Goal: Information Seeking & Learning: Learn about a topic

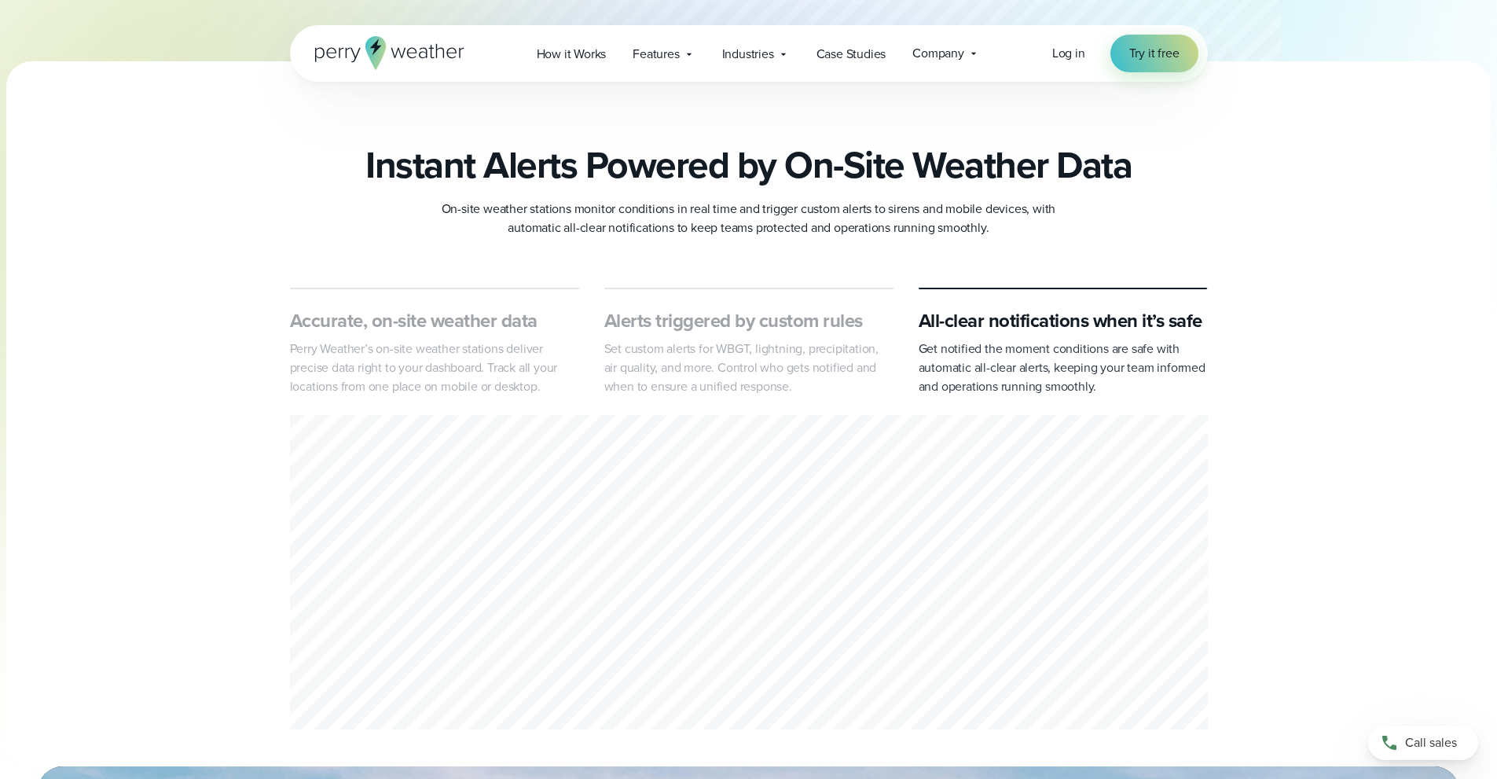
scroll to position [629, 0]
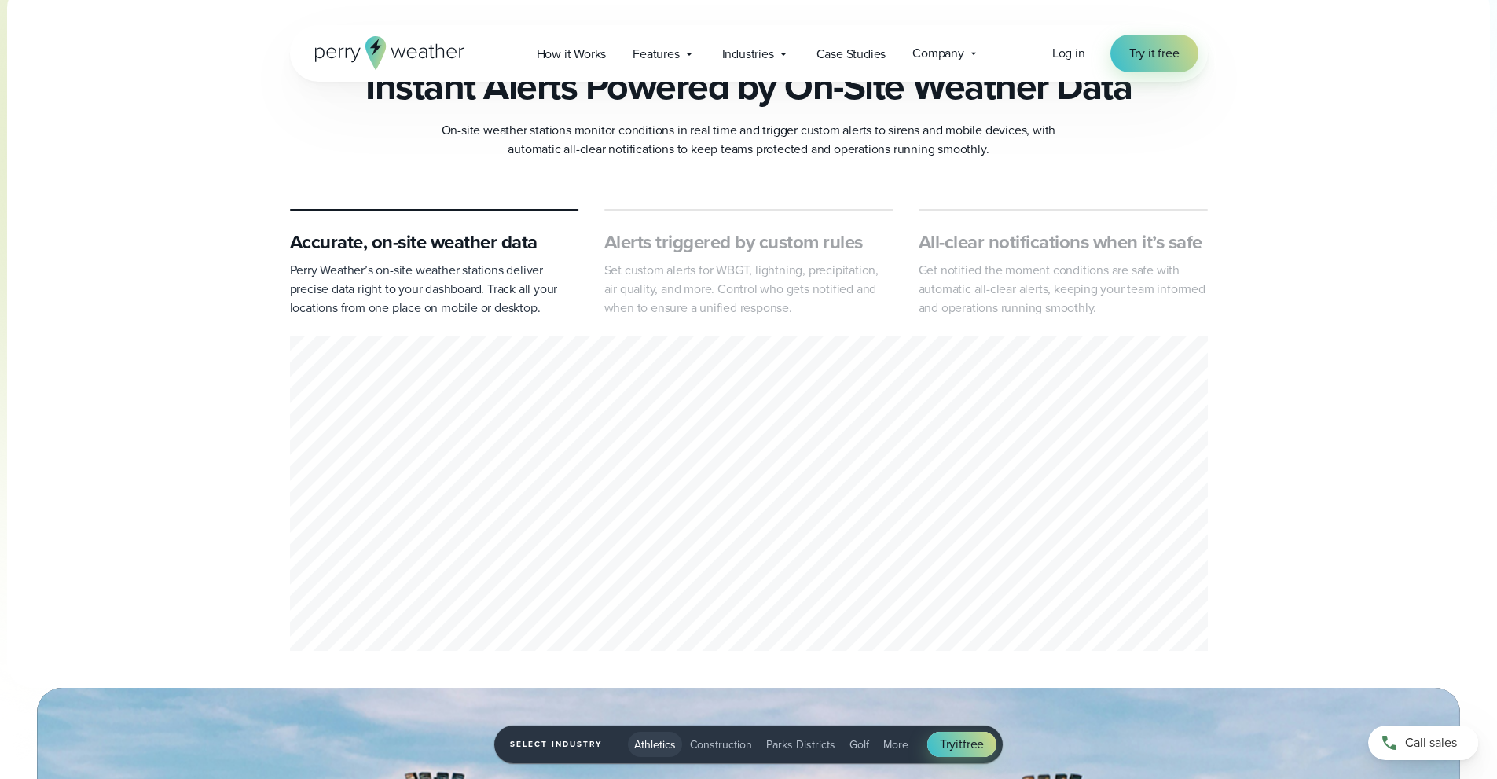
drag, startPoint x: 520, startPoint y: 472, endPoint x: 434, endPoint y: 498, distance: 90.0
click at [434, 498] on div "1 of 3" at bounding box center [749, 496] width 918 height 320
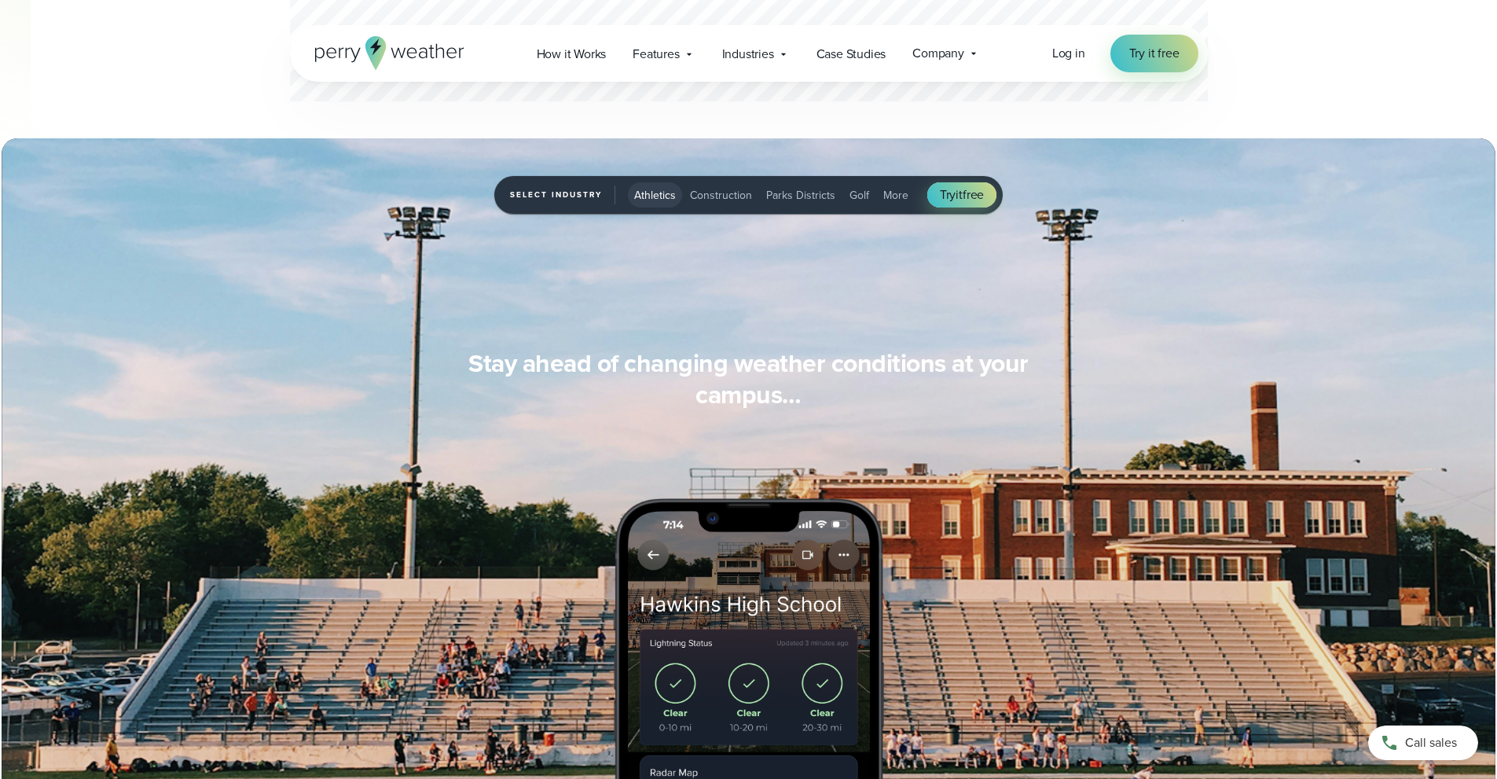
scroll to position [1179, 0]
click at [710, 195] on span "Construction" at bounding box center [721, 194] width 62 height 17
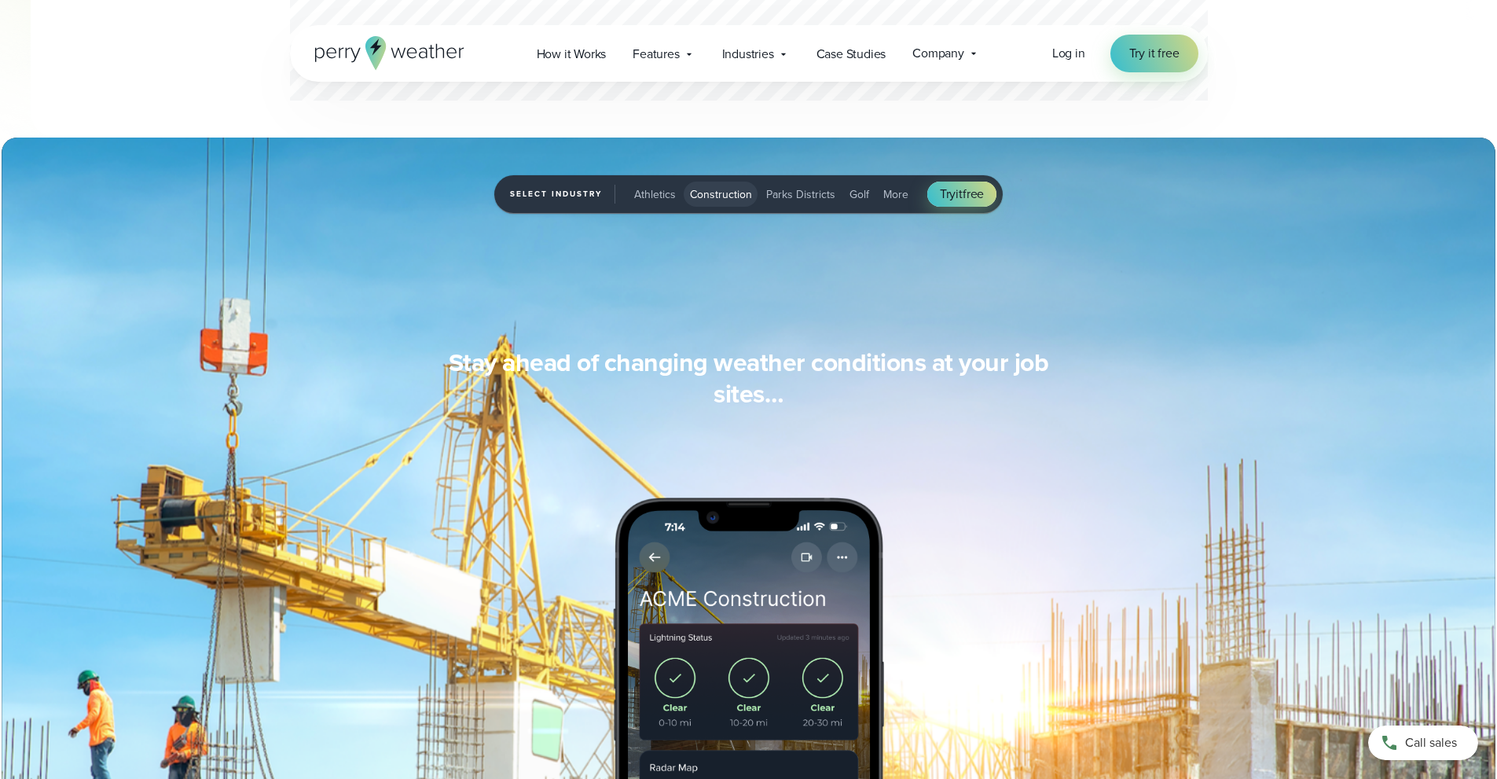
click at [784, 189] on span "Parks Districts" at bounding box center [800, 194] width 69 height 17
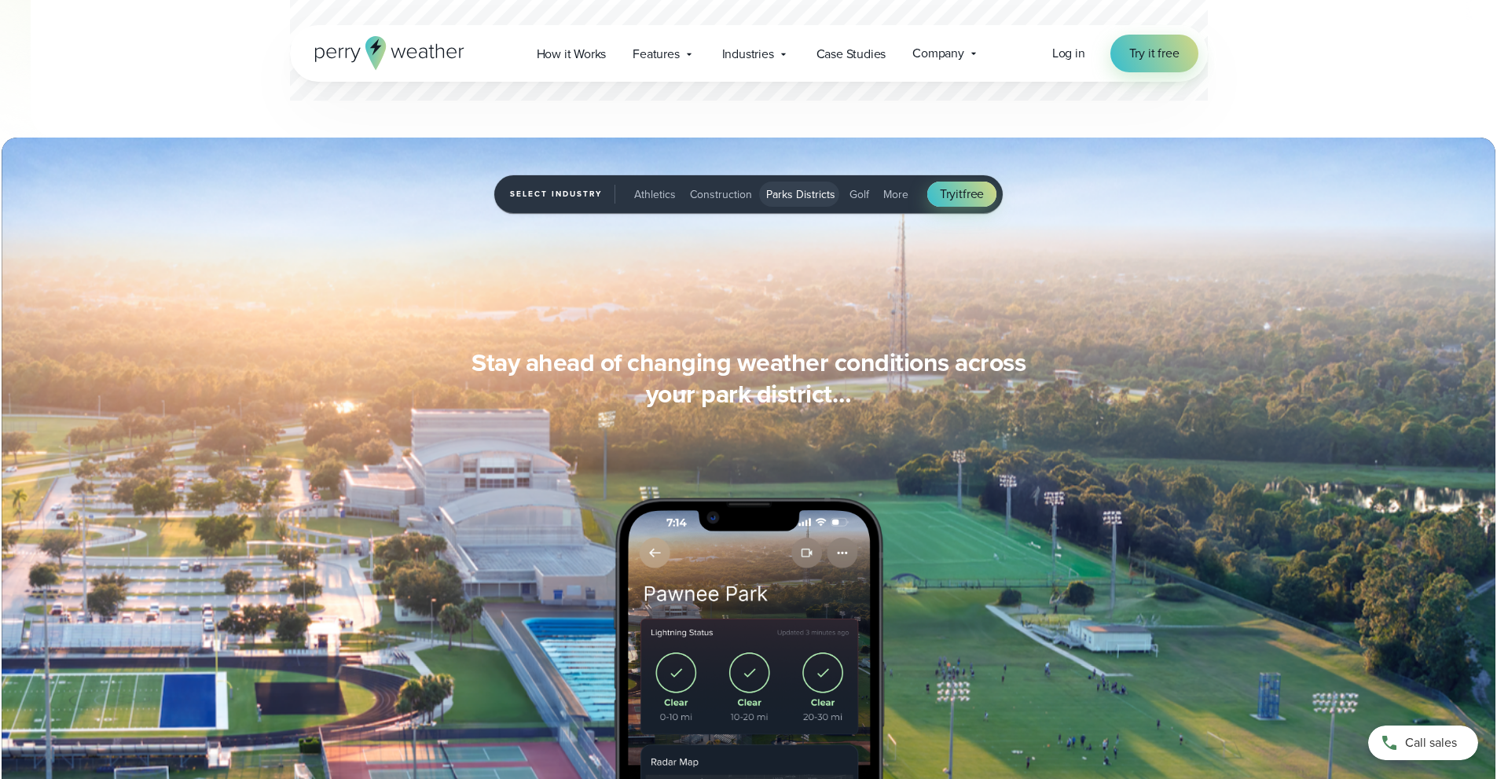
click at [861, 194] on span "Golf" at bounding box center [860, 194] width 20 height 17
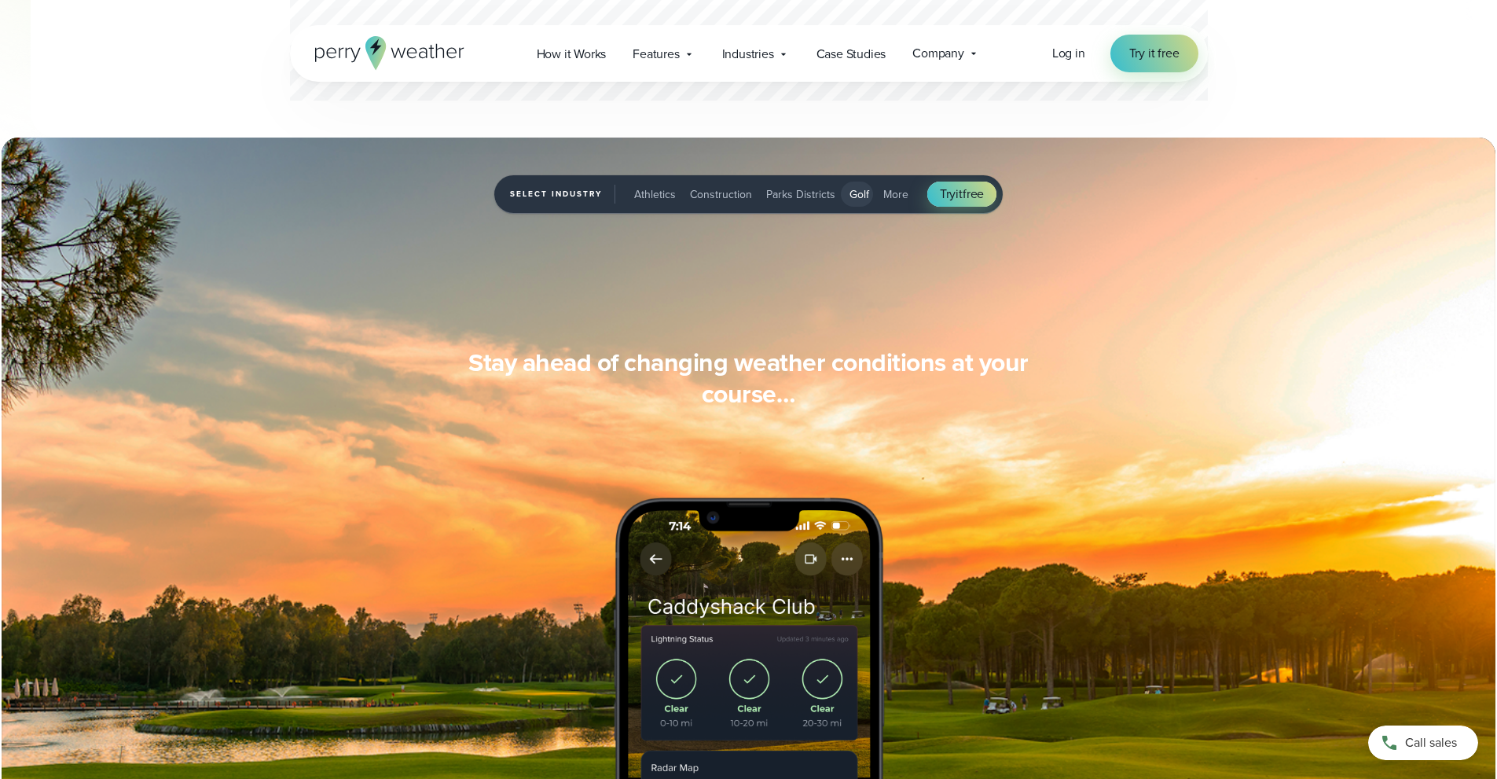
click at [877, 193] on button "More" at bounding box center [896, 194] width 38 height 25
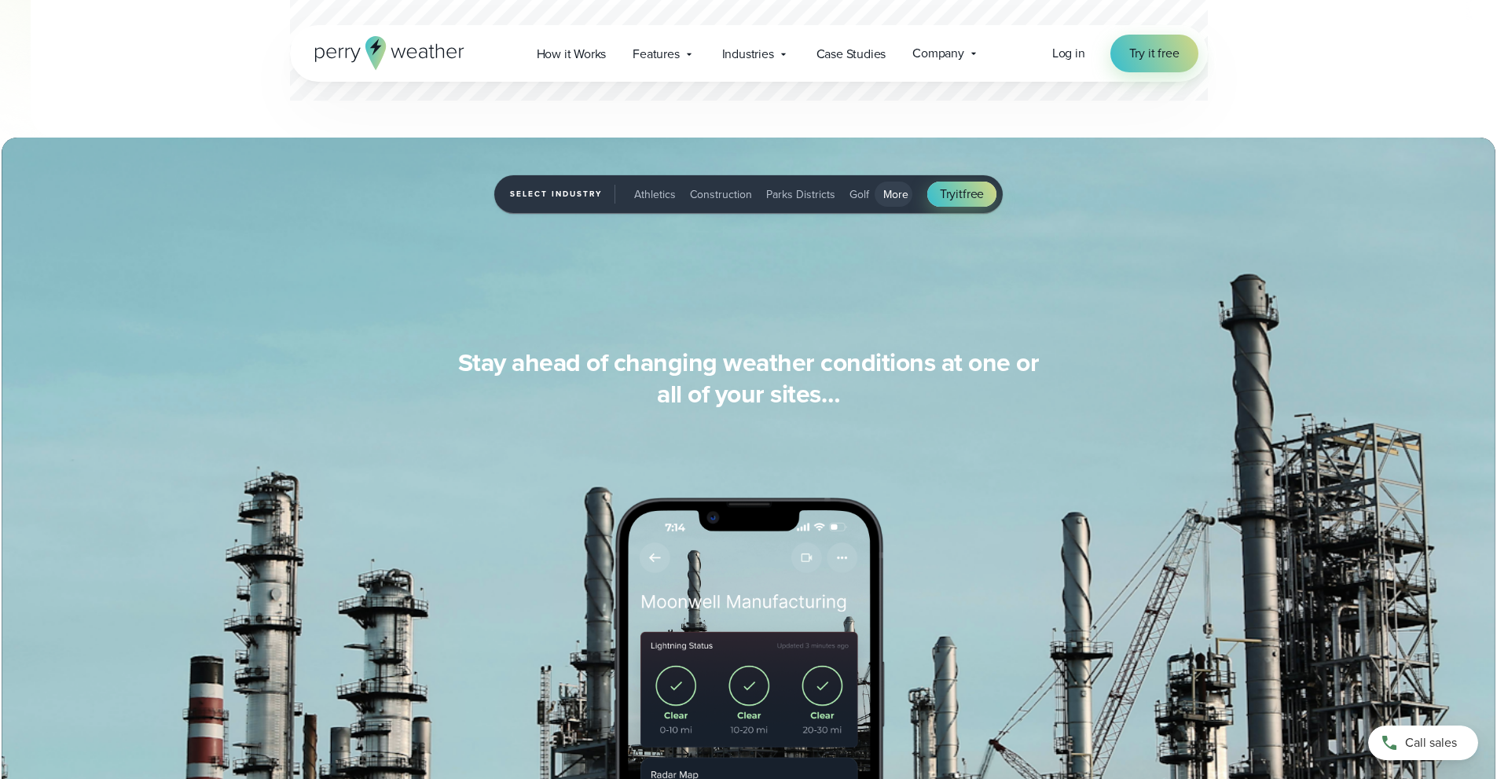
click at [635, 200] on span "Athletics" at bounding box center [655, 194] width 42 height 17
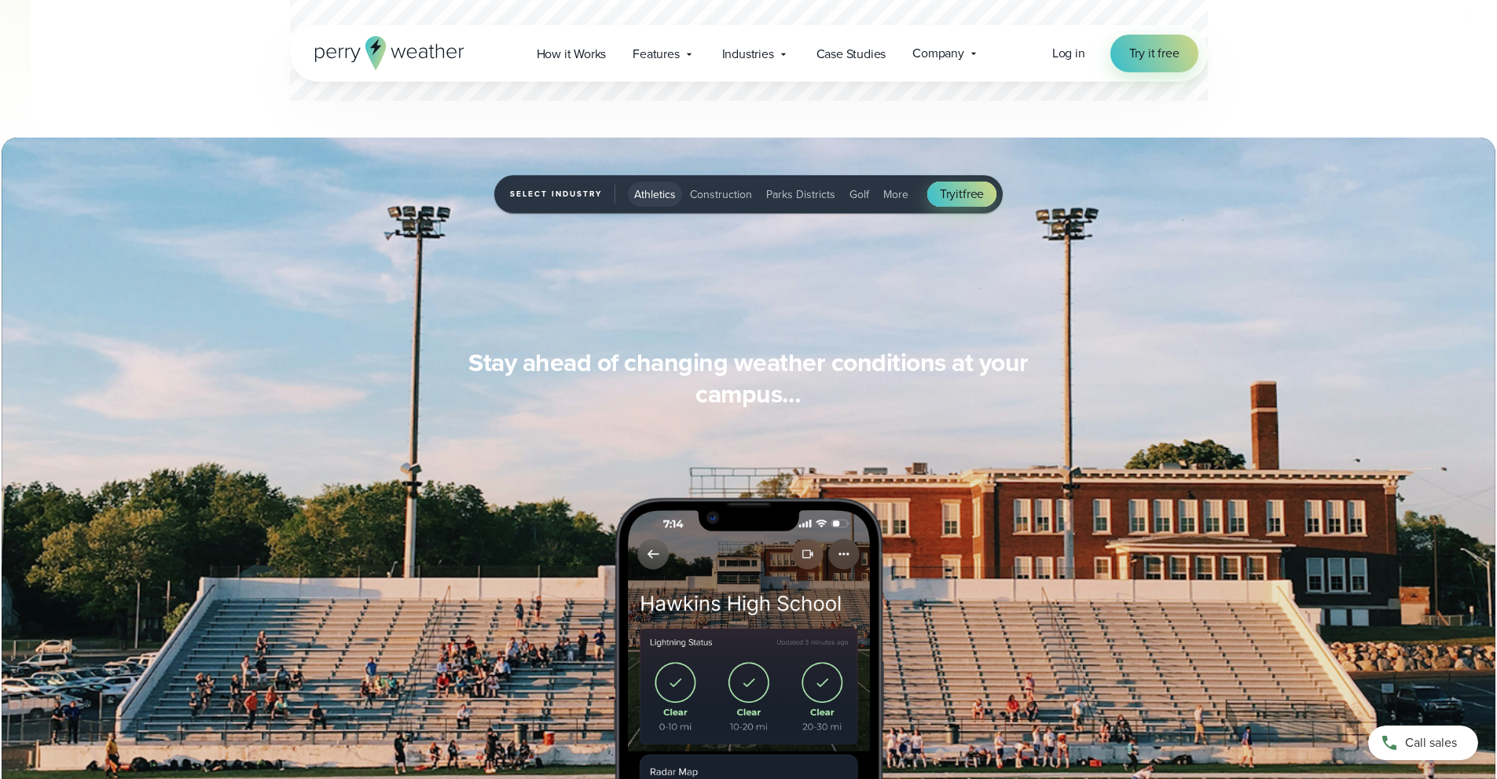
click at [722, 198] on span "Construction" at bounding box center [721, 194] width 62 height 17
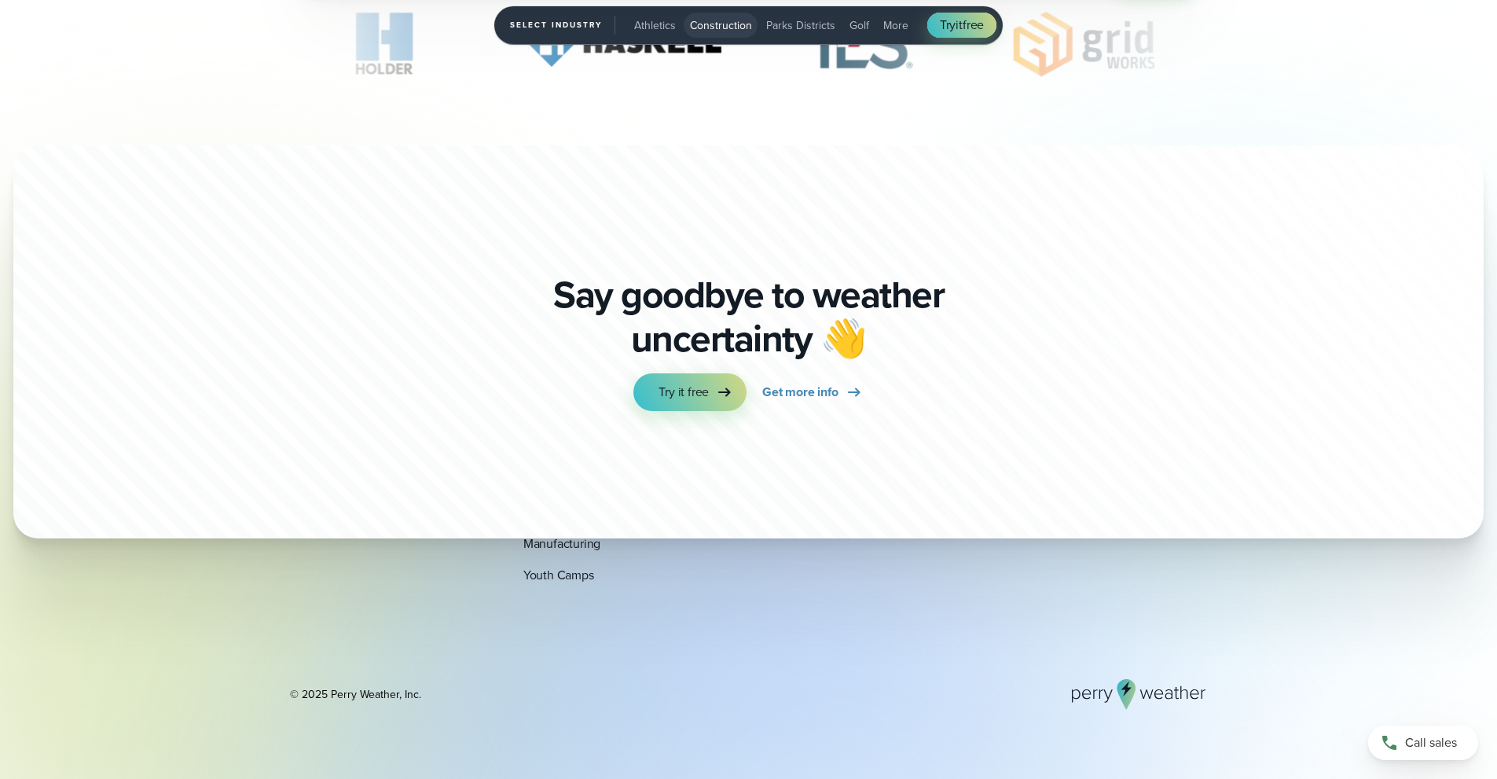
scroll to position [4950, 0]
